Goal: Information Seeking & Learning: Find specific page/section

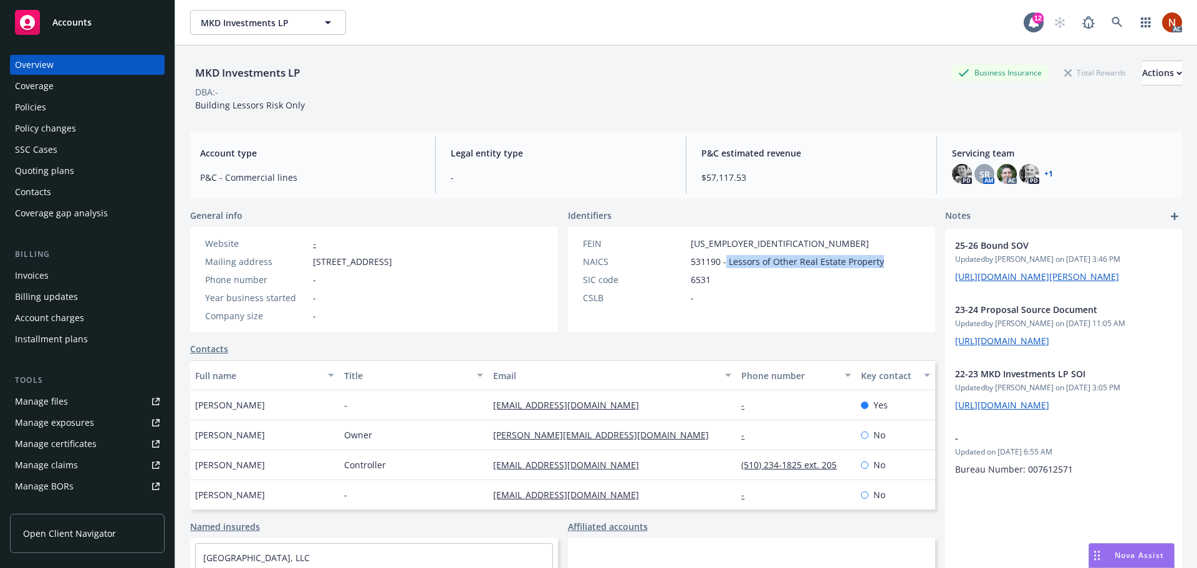
click at [43, 105] on div "Policies" at bounding box center [30, 107] width 31 height 20
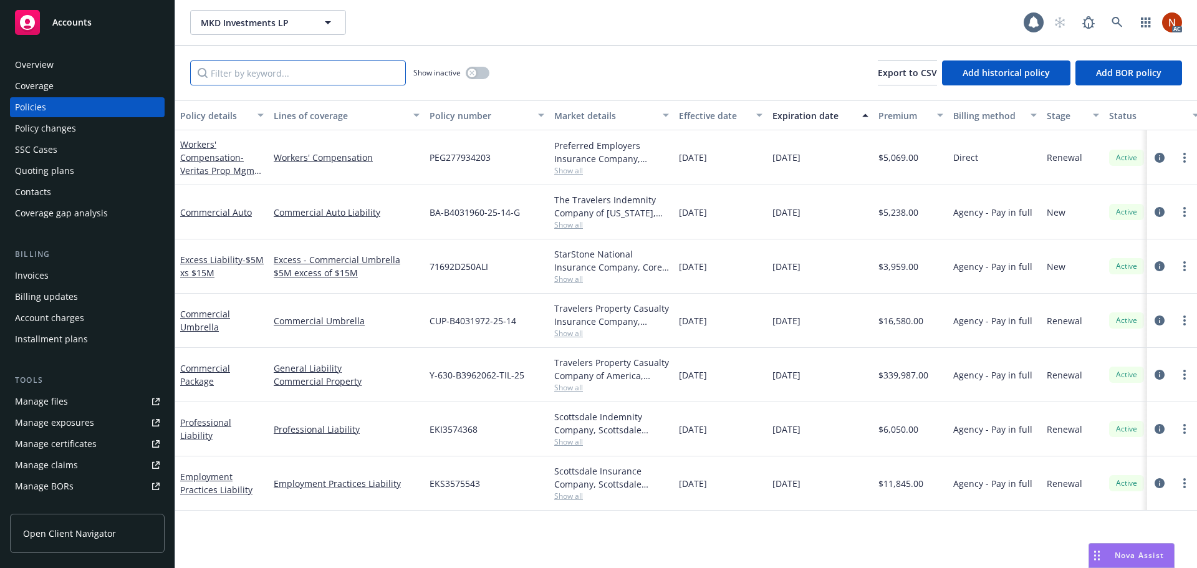
click at [250, 74] on input "Filter by keyword..." at bounding box center [298, 72] width 216 height 25
click at [1156, 375] on icon "circleInformation" at bounding box center [1159, 375] width 10 height 10
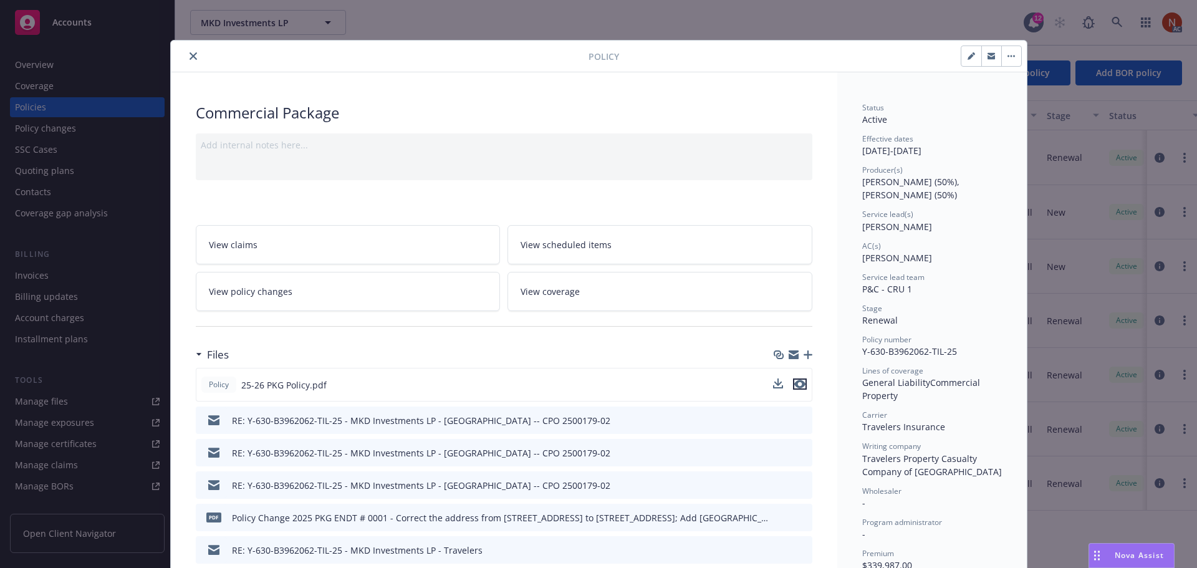
click at [795, 383] on icon "preview file" at bounding box center [799, 384] width 11 height 9
